Goal: Information Seeking & Learning: Learn about a topic

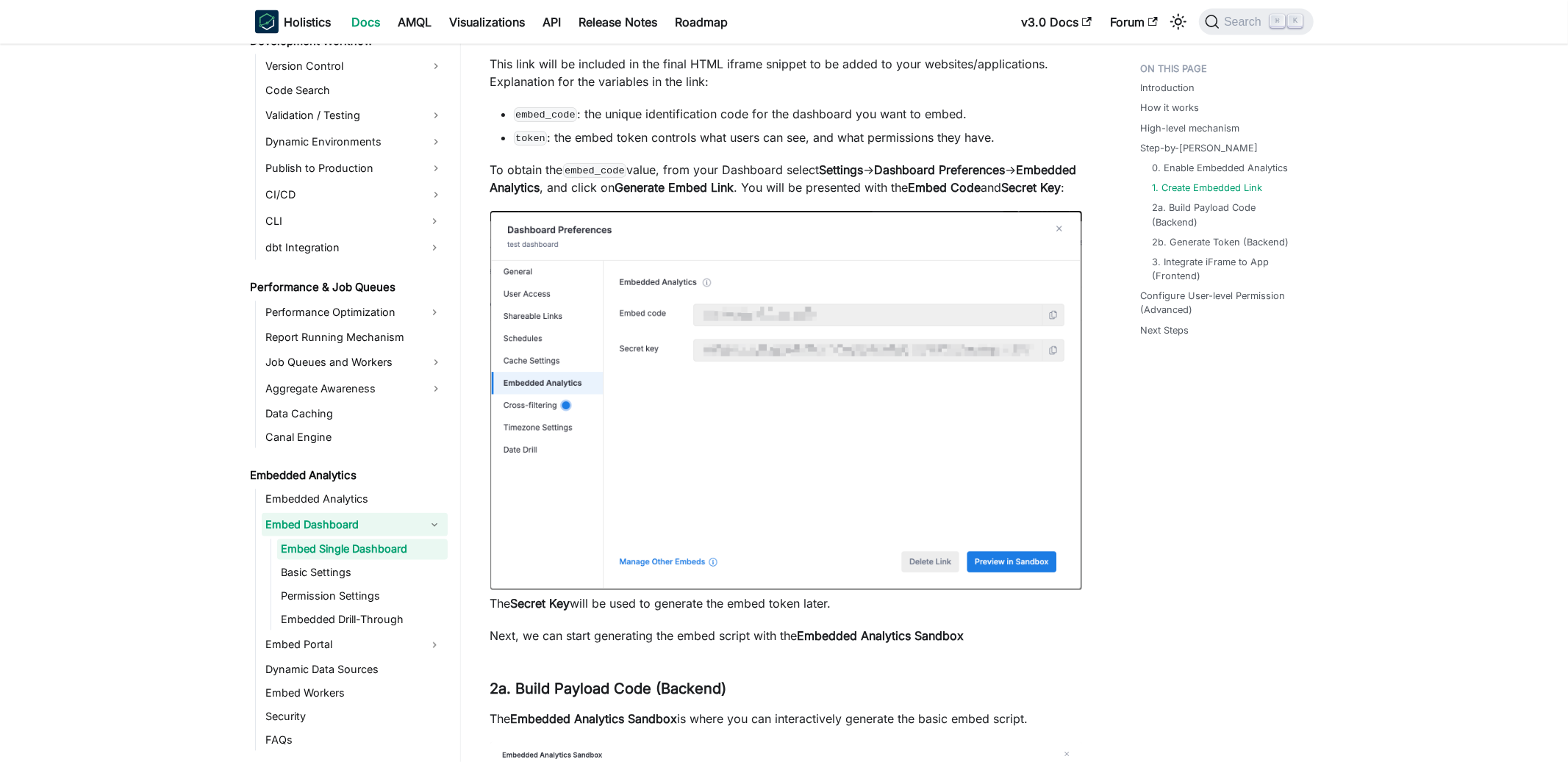
scroll to position [2274, 0]
click at [344, 499] on link "Embedded Analytics" at bounding box center [355, 500] width 186 height 21
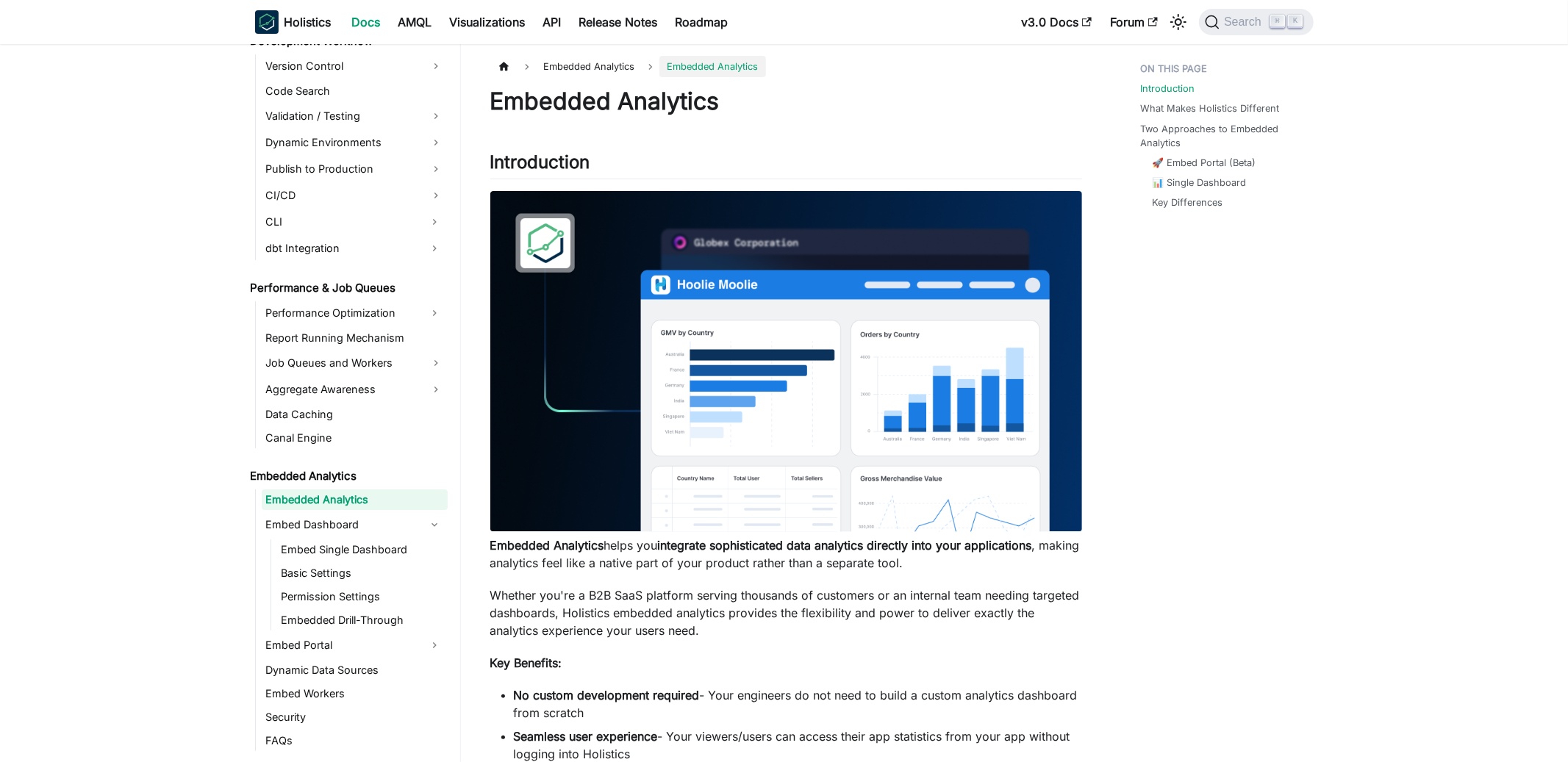
click at [344, 499] on link "Embedded Analytics" at bounding box center [355, 500] width 186 height 21
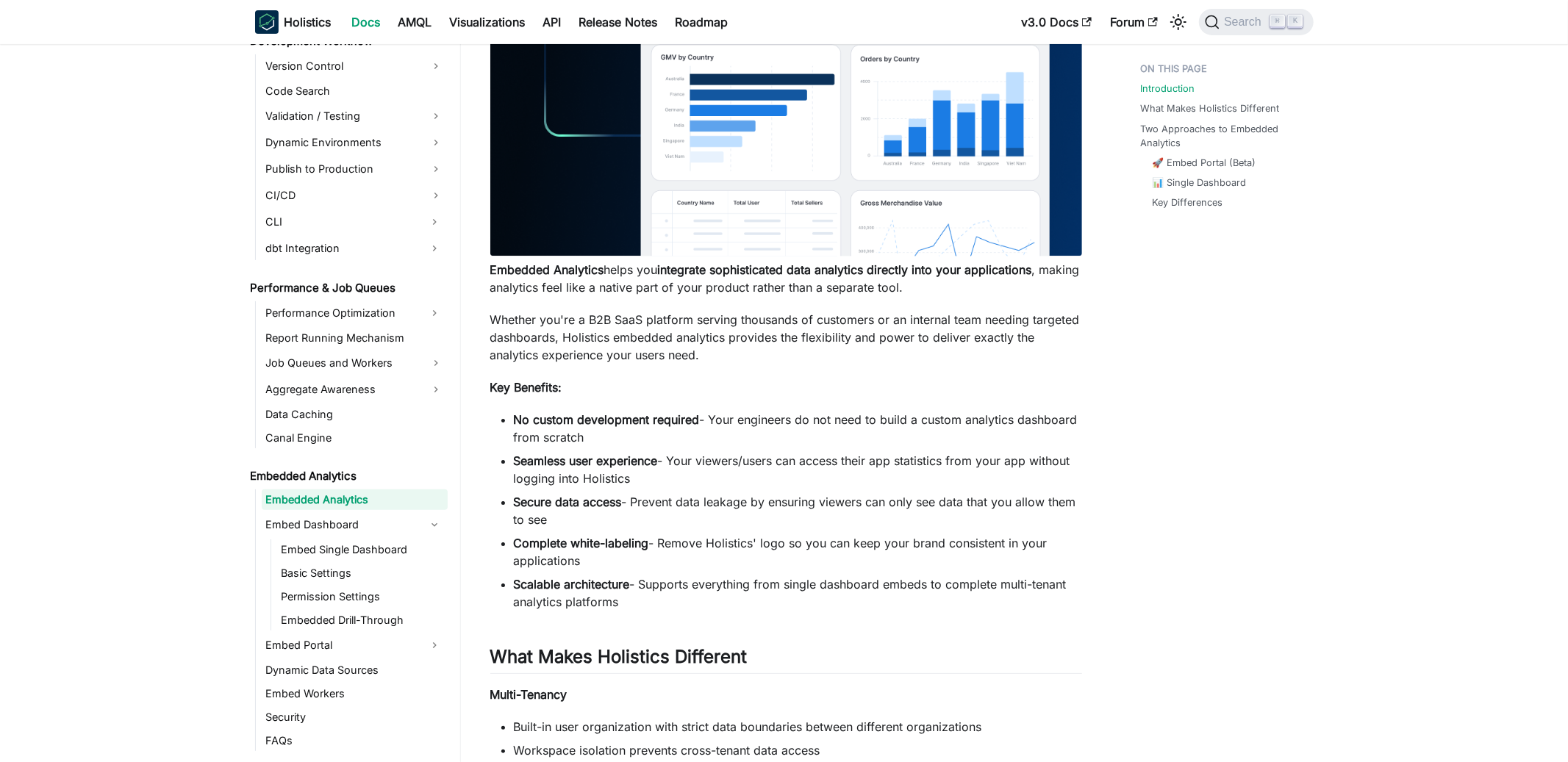
scroll to position [305, 0]
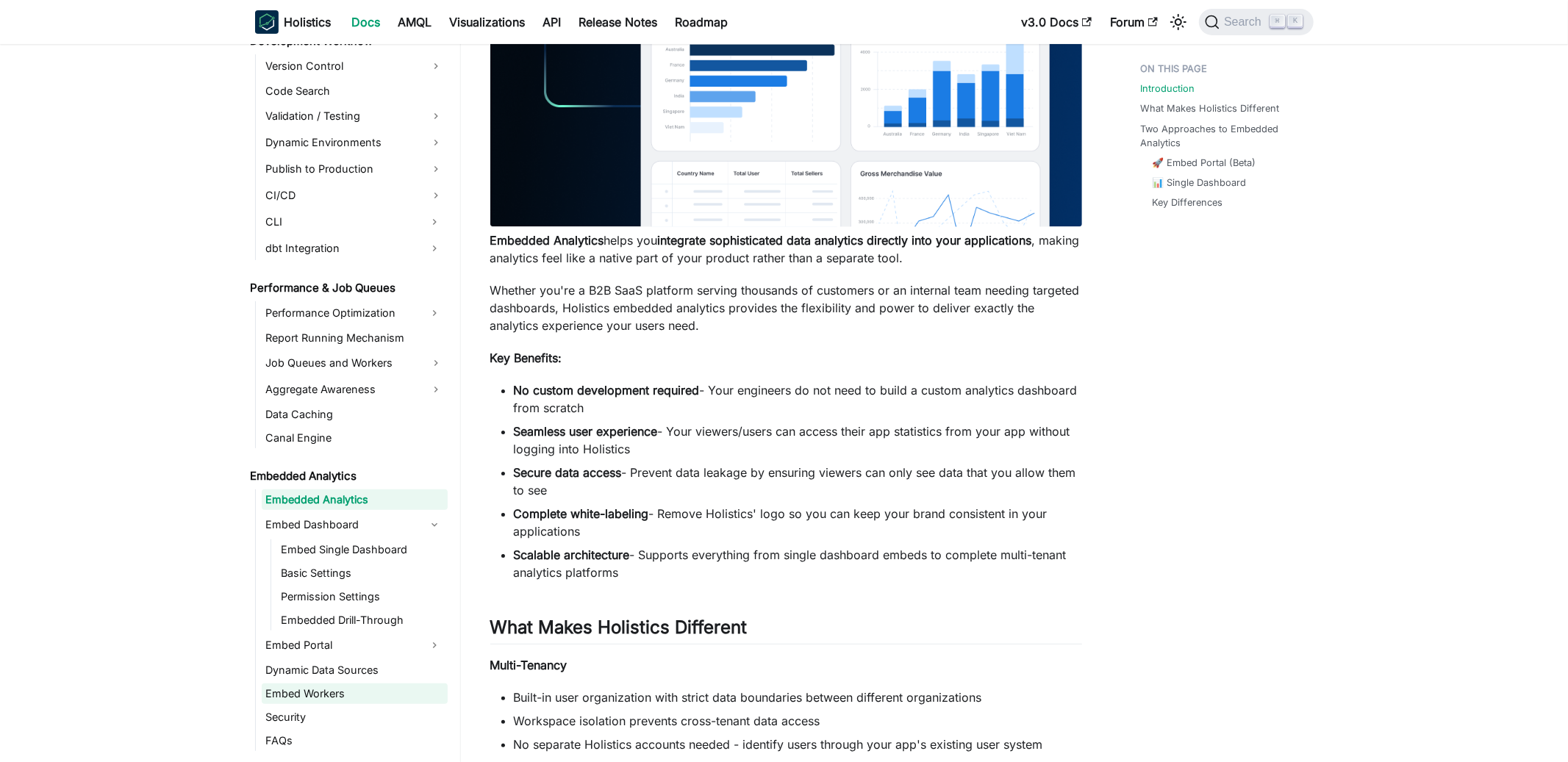
click at [342, 694] on link "Embed Workers" at bounding box center [355, 694] width 186 height 21
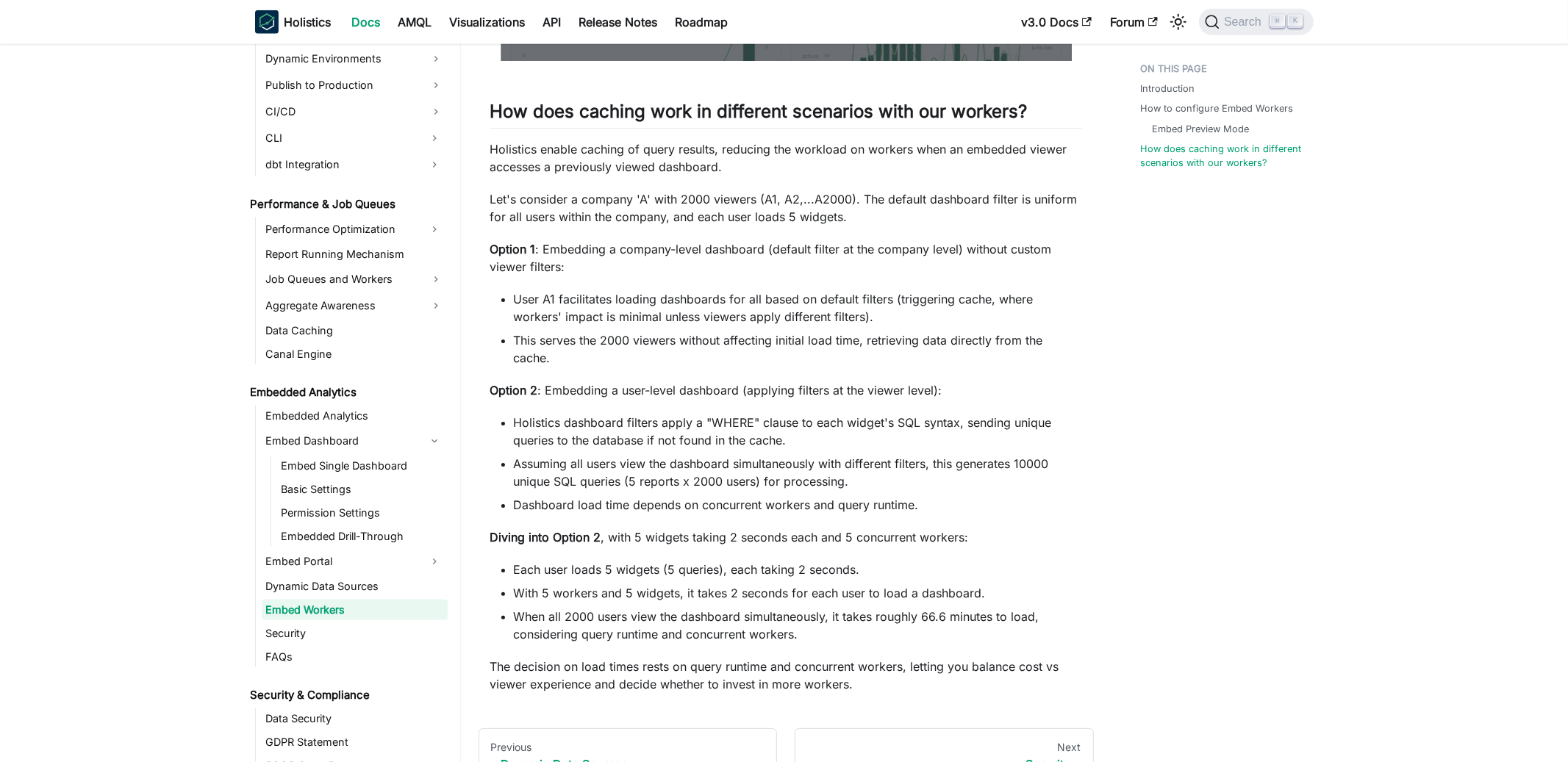
scroll to position [1523, 0]
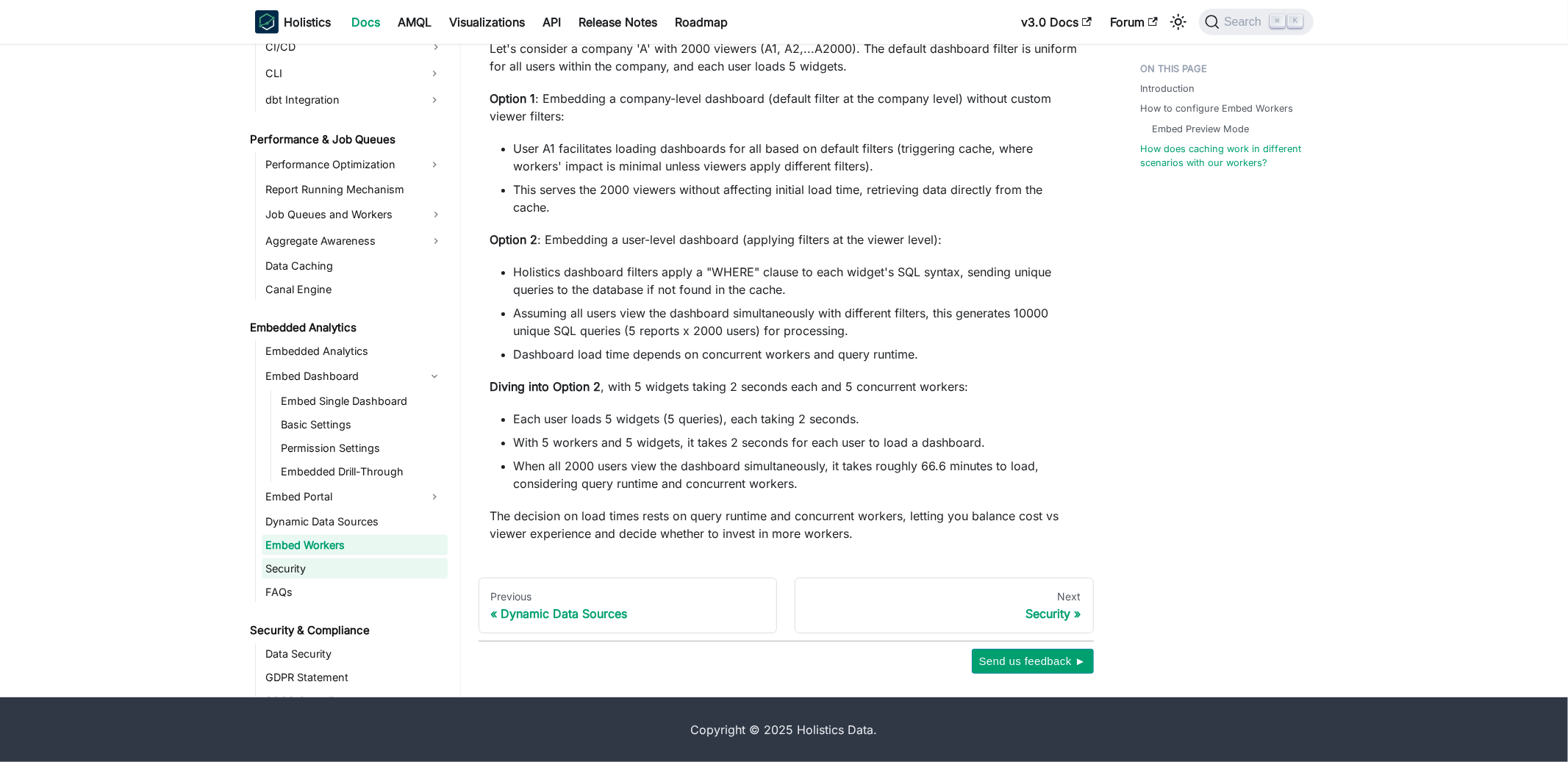
click at [355, 562] on link "Security" at bounding box center [355, 569] width 186 height 21
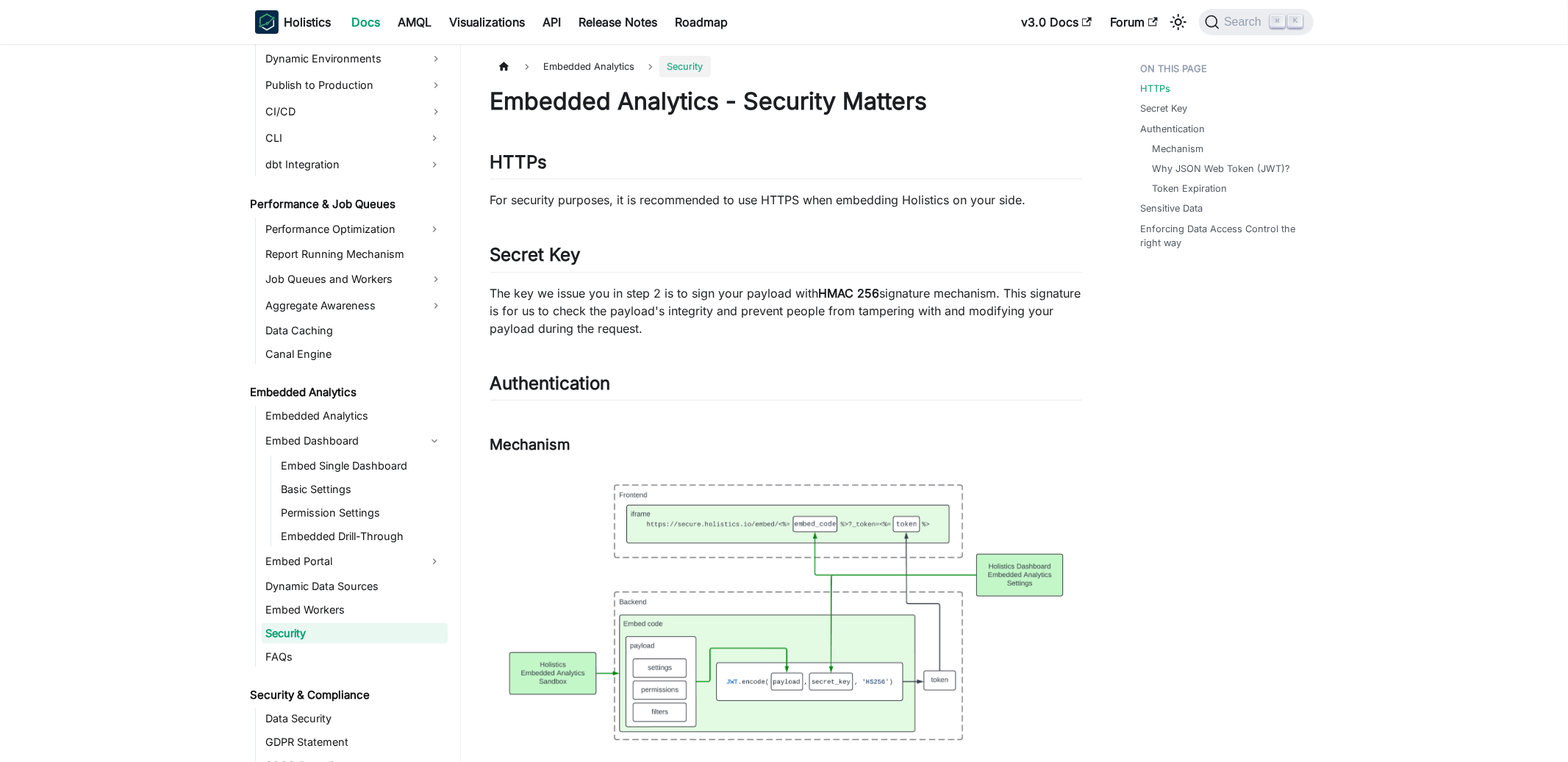
scroll to position [1244, 0]
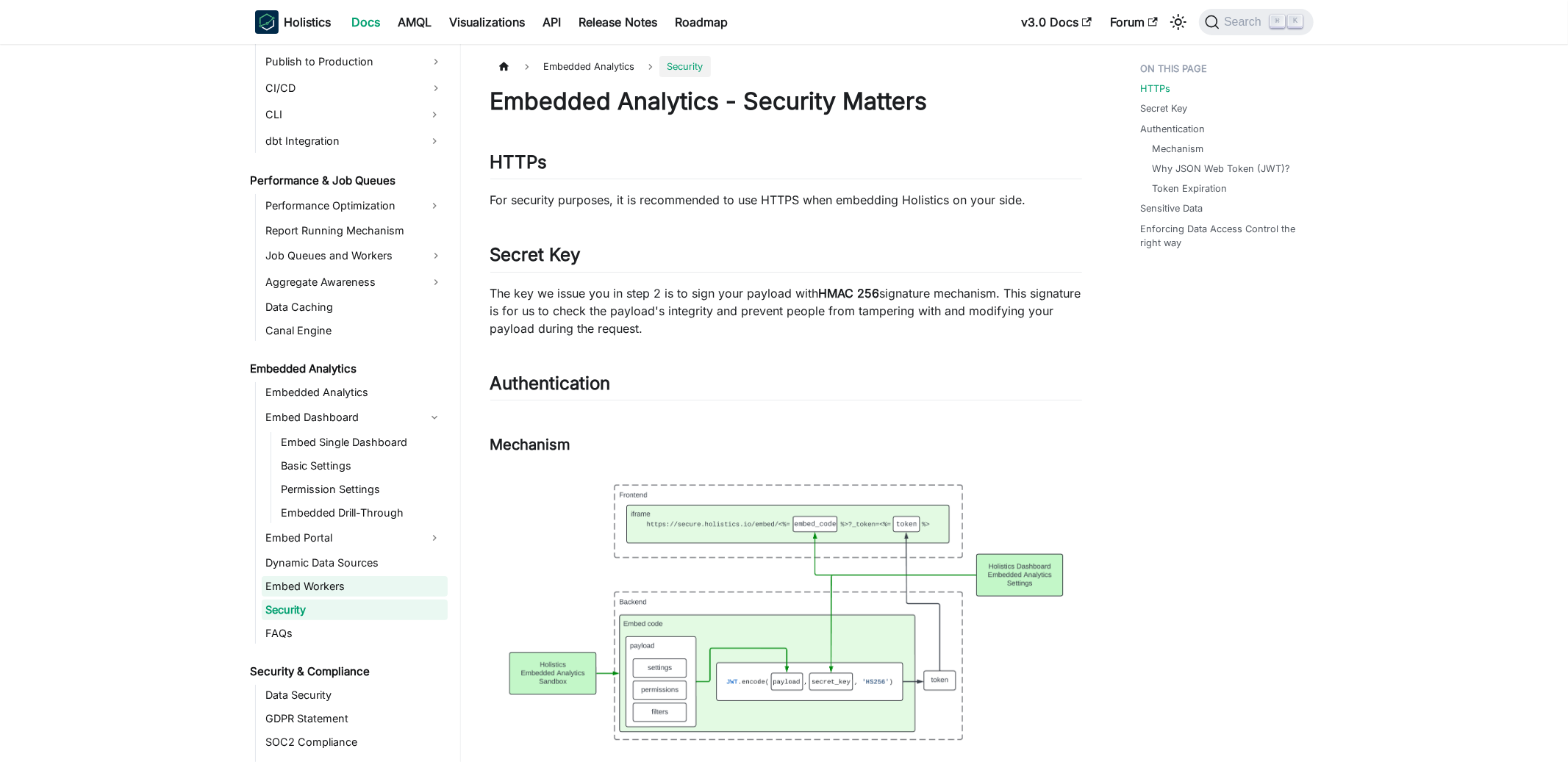
click at [354, 585] on link "Embed Workers" at bounding box center [355, 587] width 186 height 21
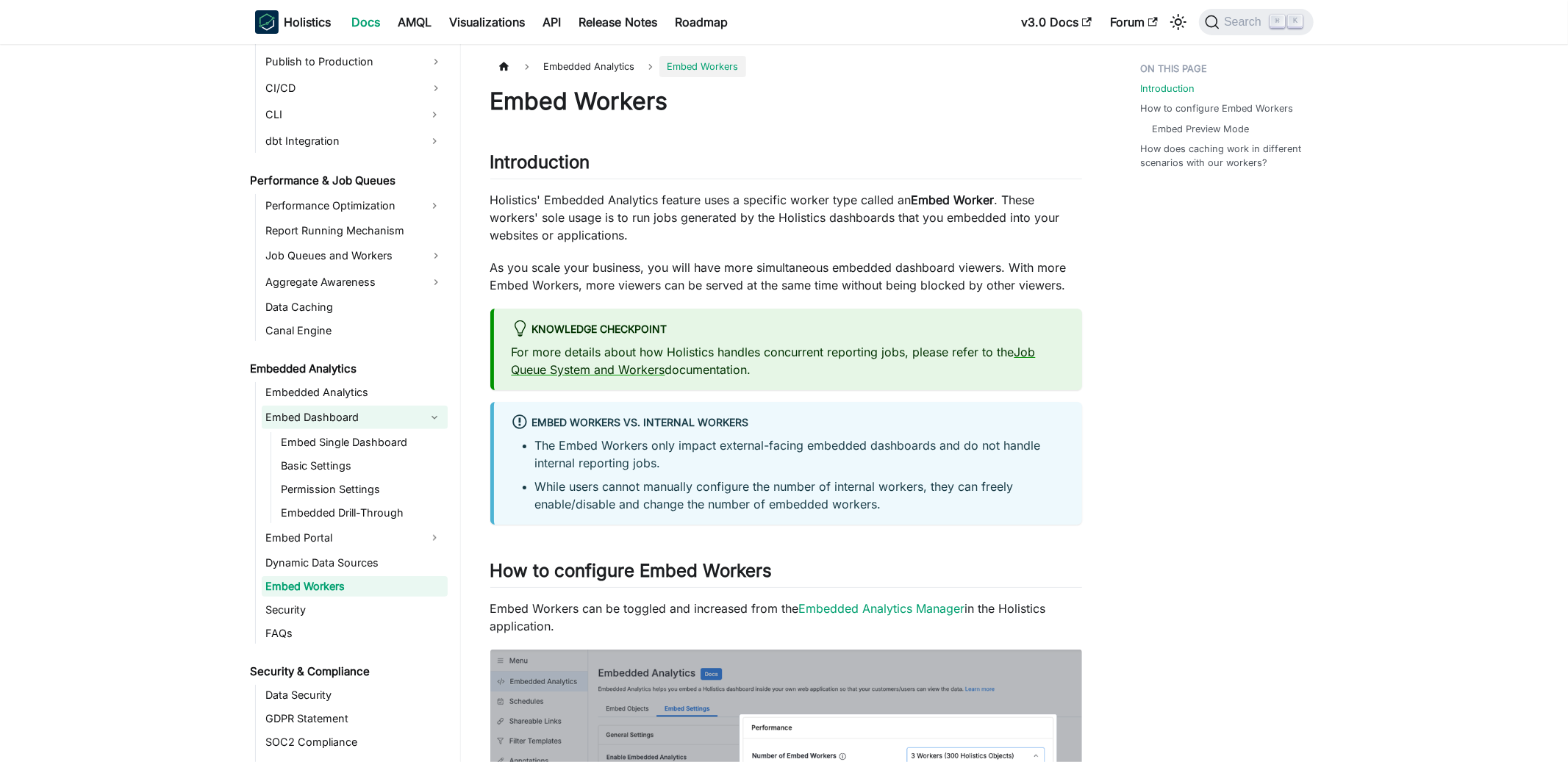
click at [345, 413] on link "Embed Dashboard" at bounding box center [341, 418] width 160 height 24
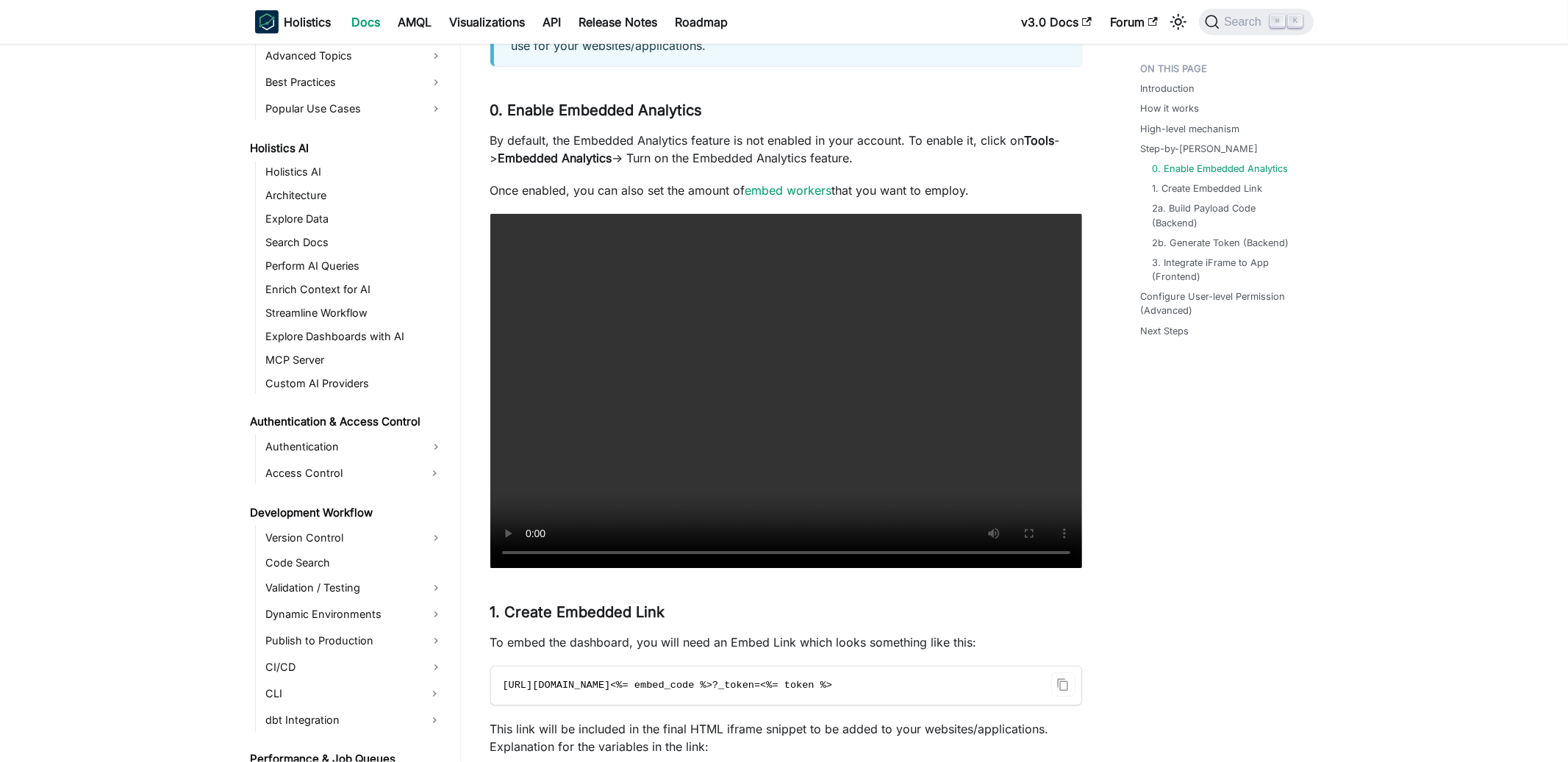
scroll to position [645, 0]
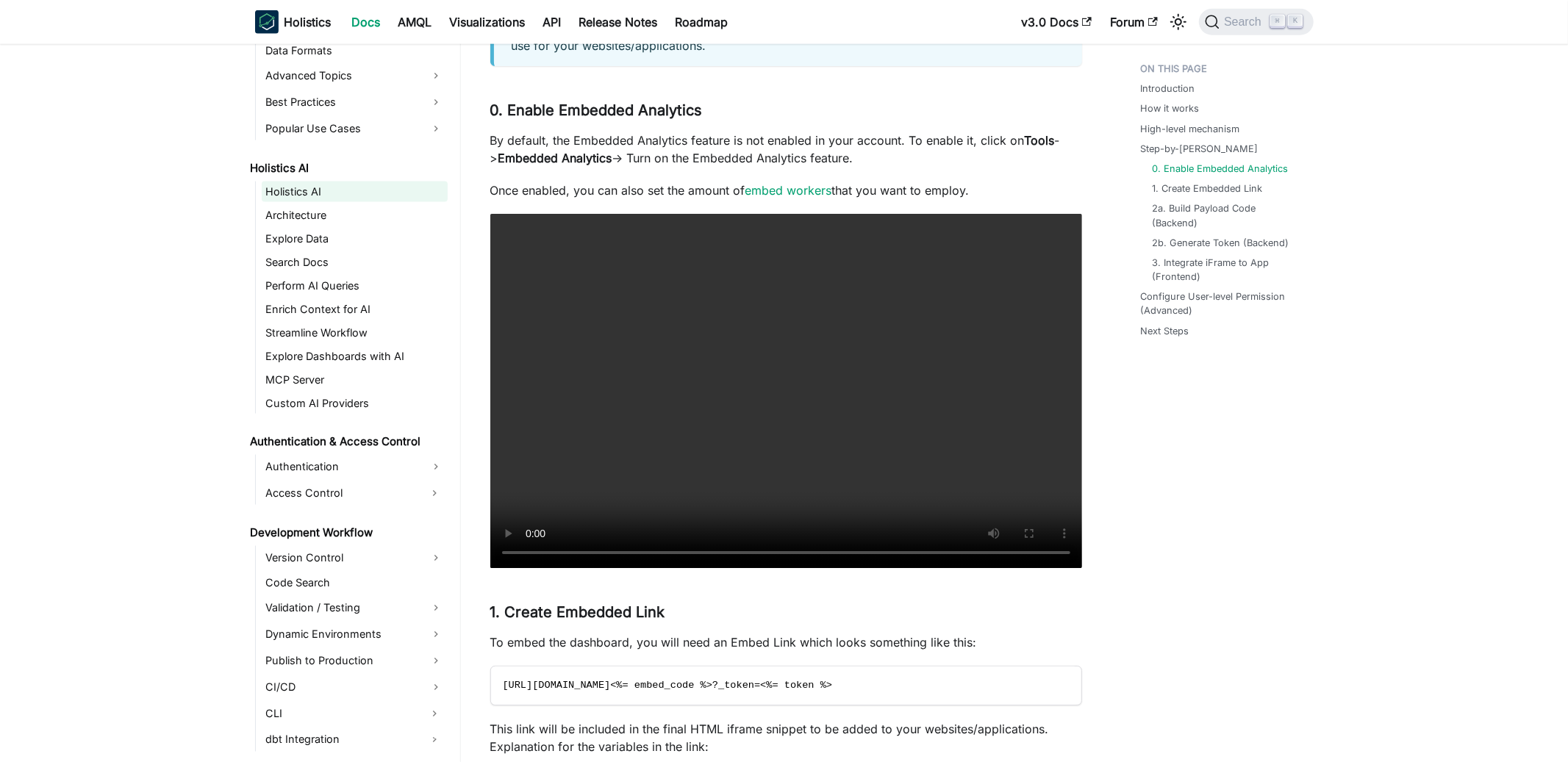
click at [306, 194] on link "Holistics AI" at bounding box center [355, 192] width 186 height 21
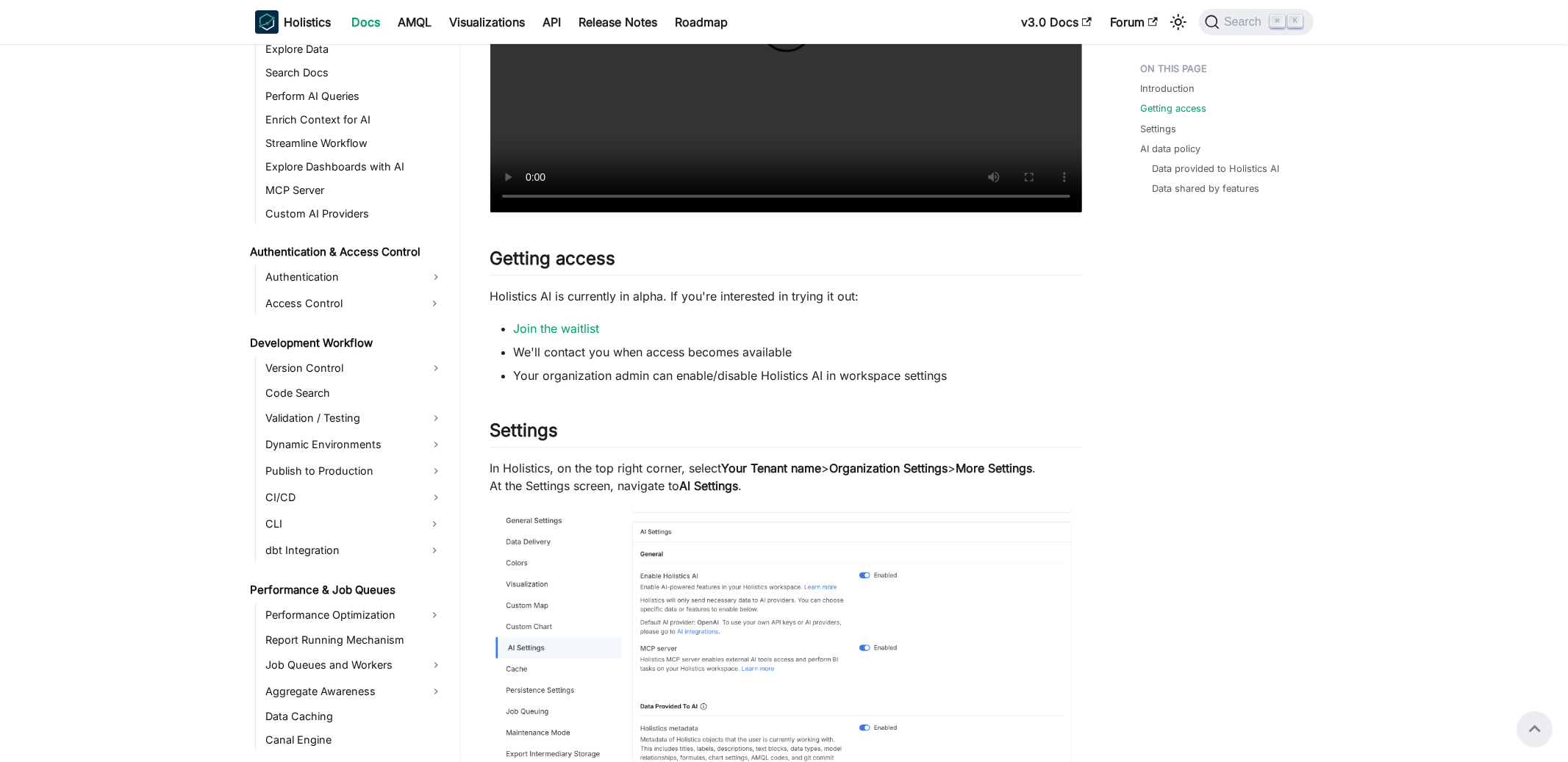
scroll to position [1212, 0]
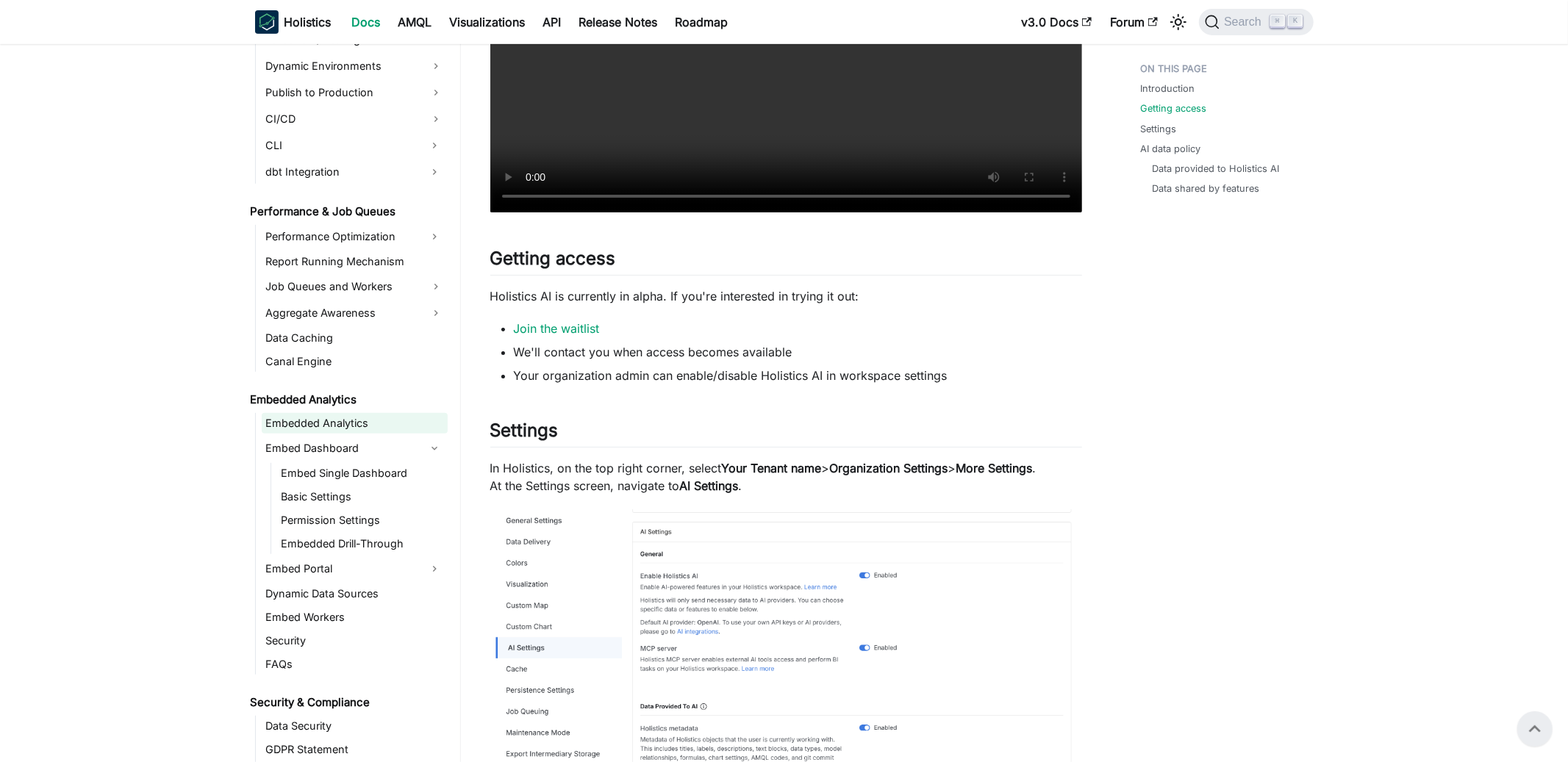
click at [334, 416] on link "Embedded Analytics" at bounding box center [355, 424] width 186 height 21
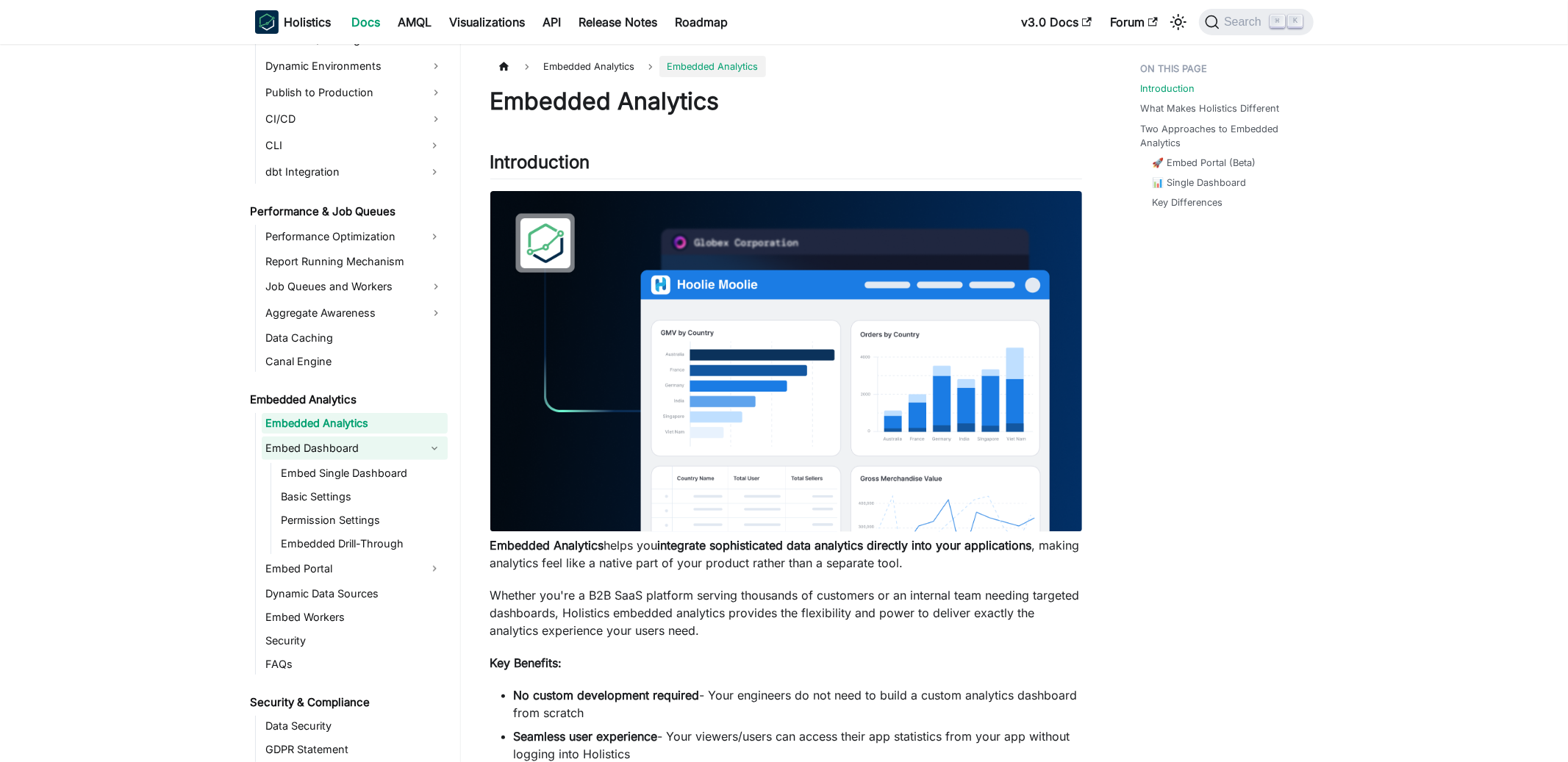
click at [333, 444] on link "Embed Dashboard" at bounding box center [341, 448] width 160 height 24
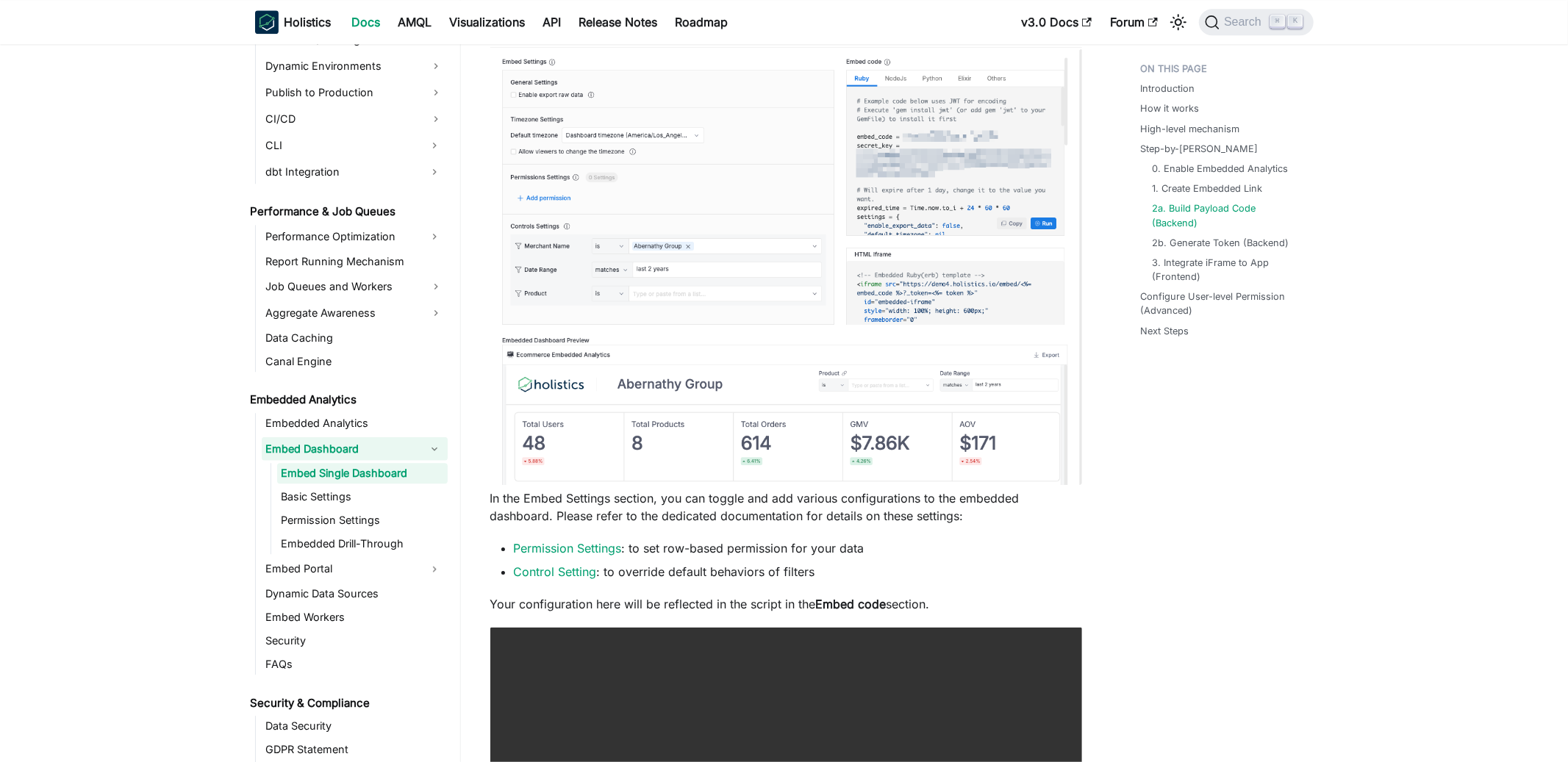
scroll to position [3019, 0]
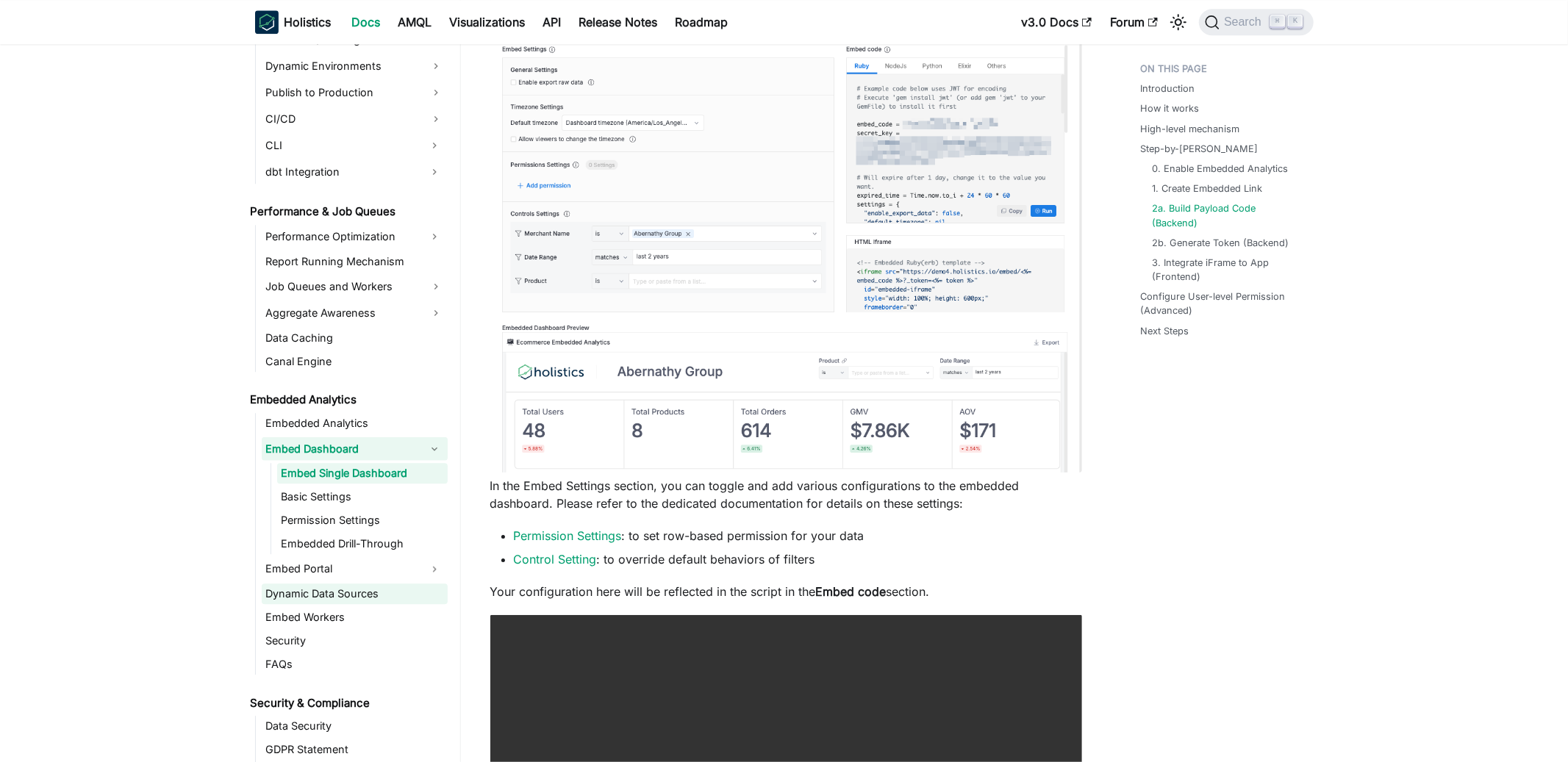
click at [350, 591] on link "Dynamic Data Sources" at bounding box center [355, 594] width 186 height 21
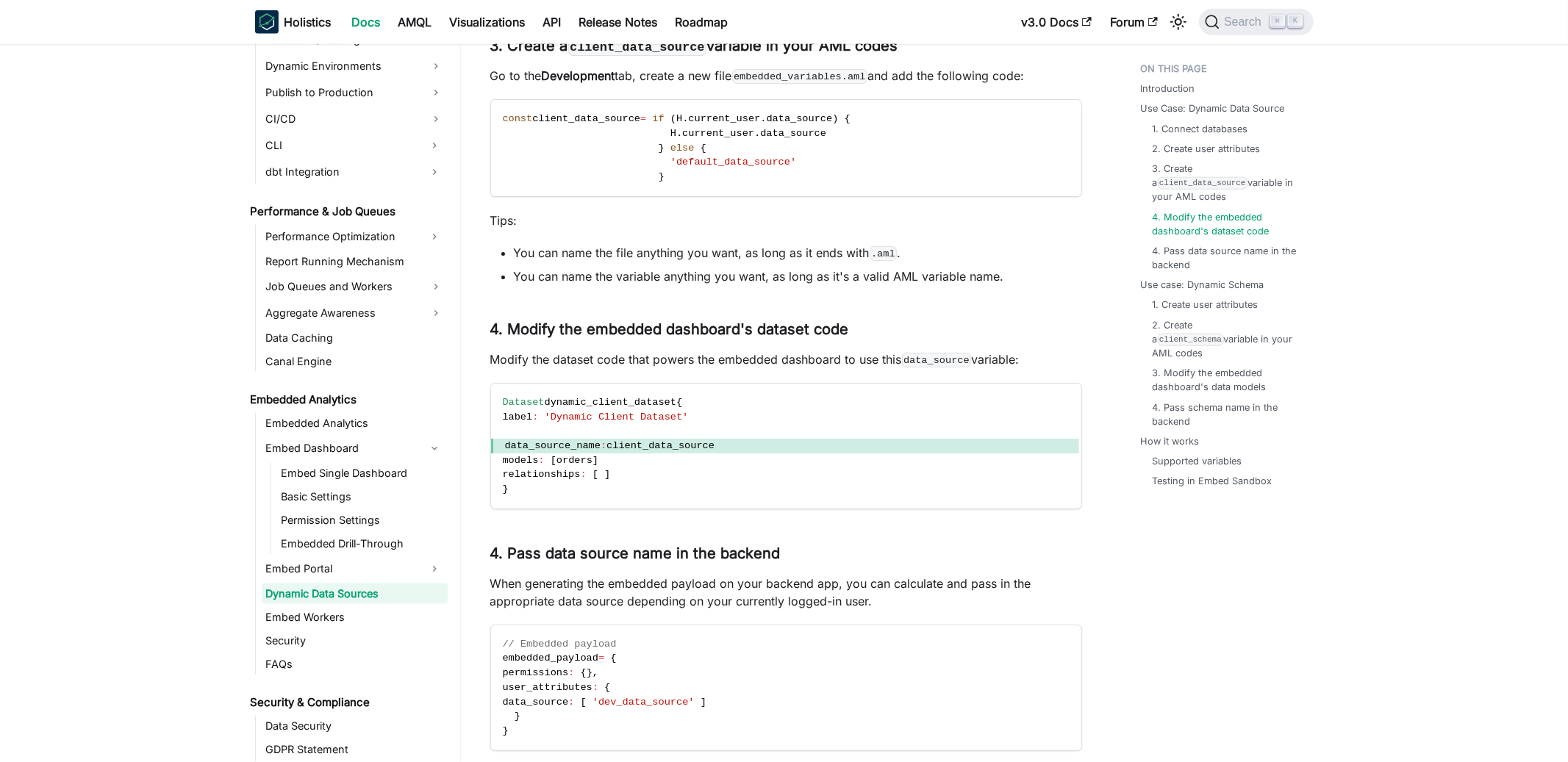
scroll to position [1610, 0]
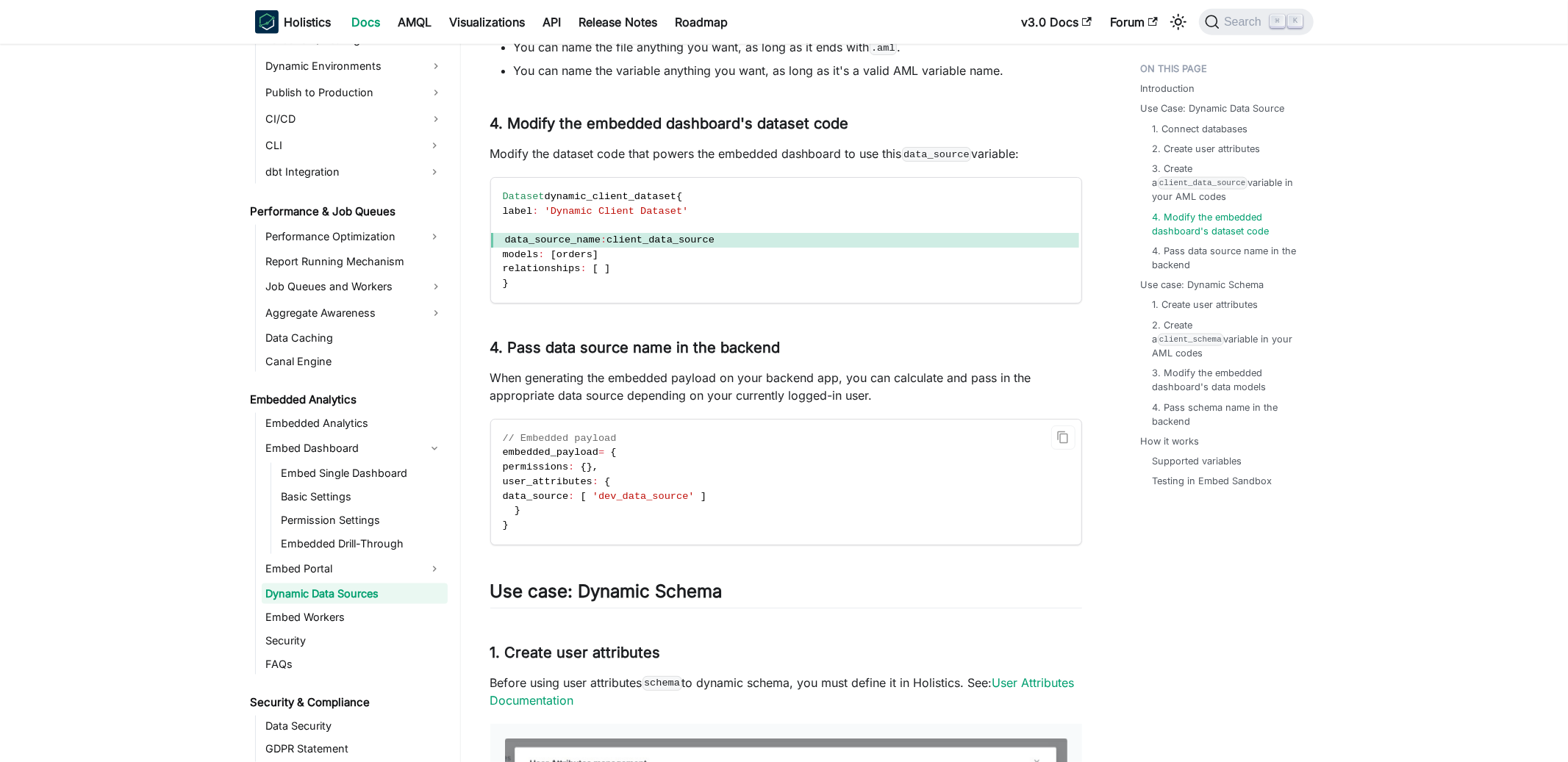
click at [569, 494] on span "data_source" at bounding box center [536, 496] width 66 height 11
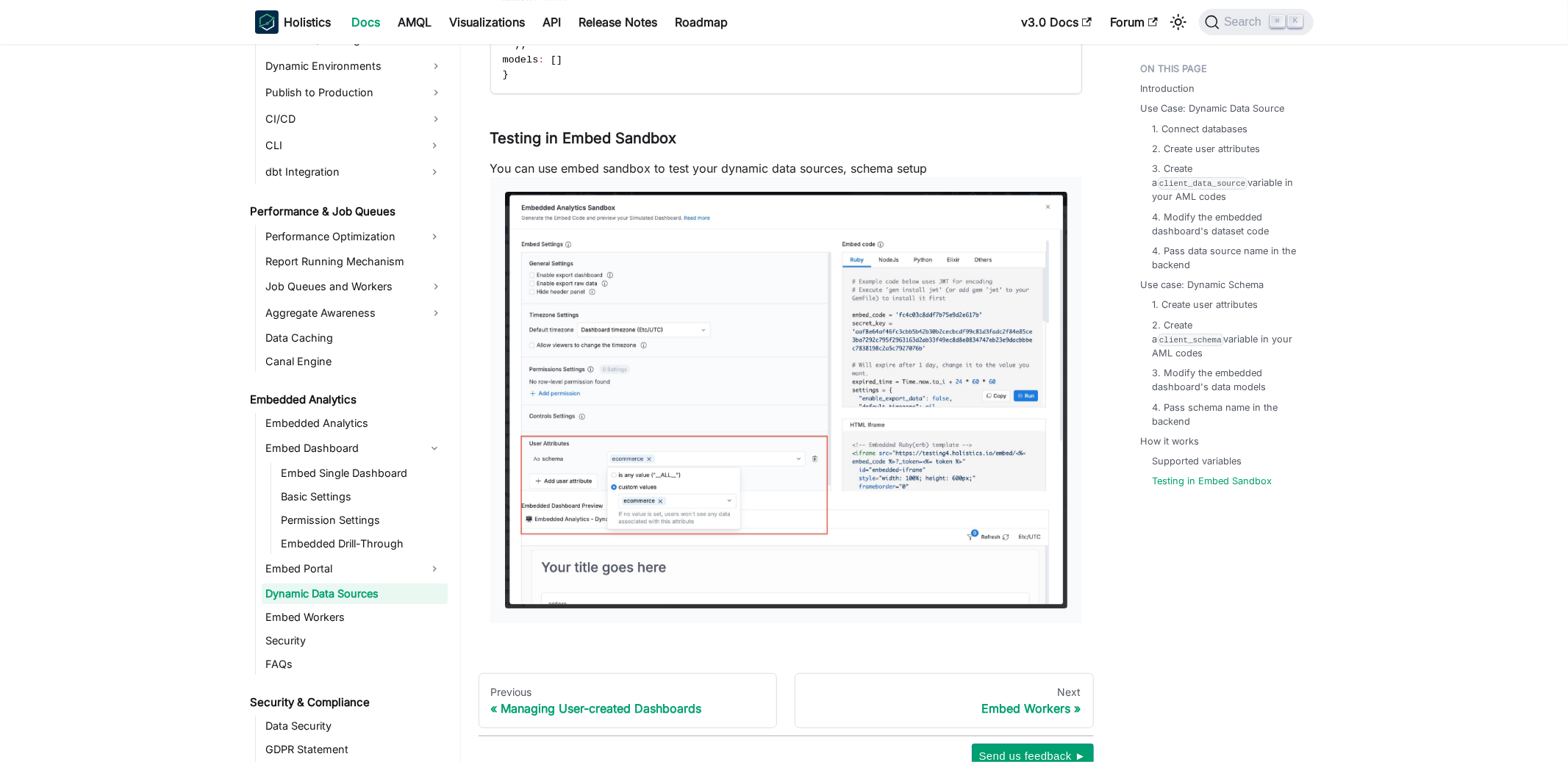
scroll to position [4219, 0]
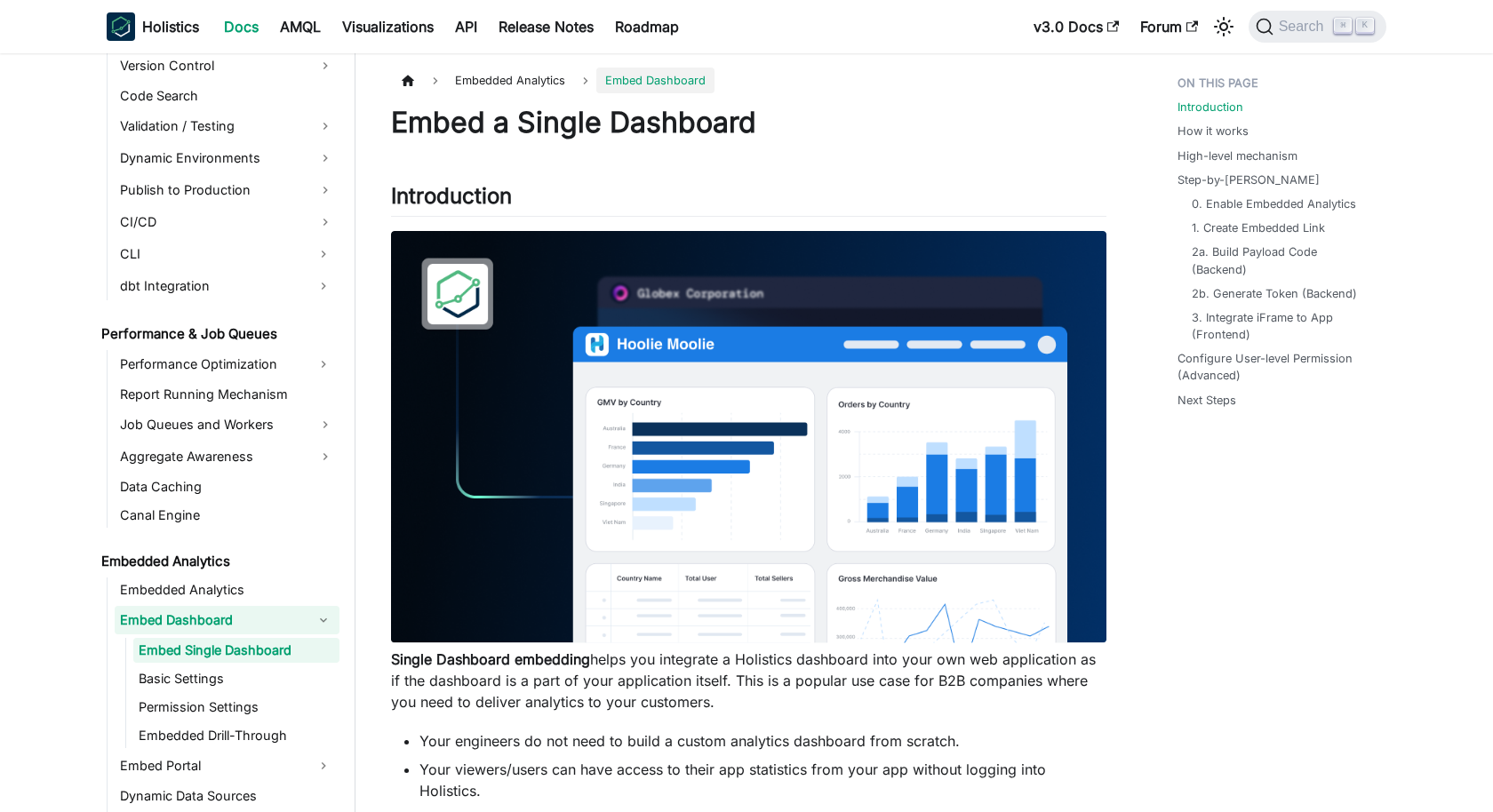
scroll to position [1389, 0]
